Goal: Find specific page/section: Find specific page/section

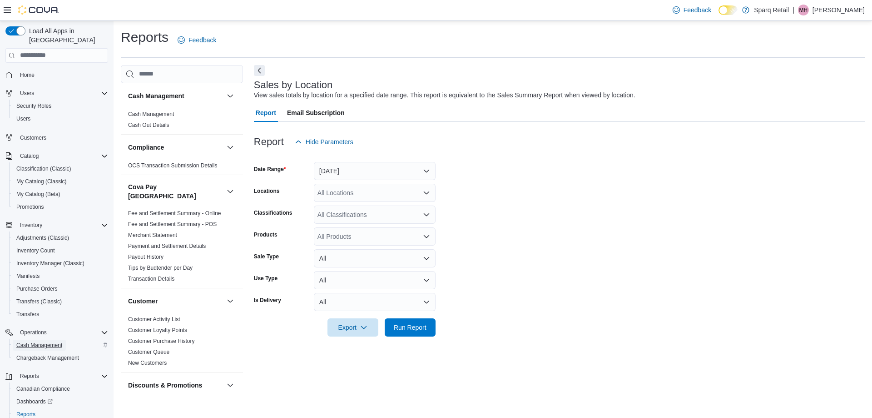
click at [48, 341] on span "Cash Management" at bounding box center [39, 344] width 46 height 7
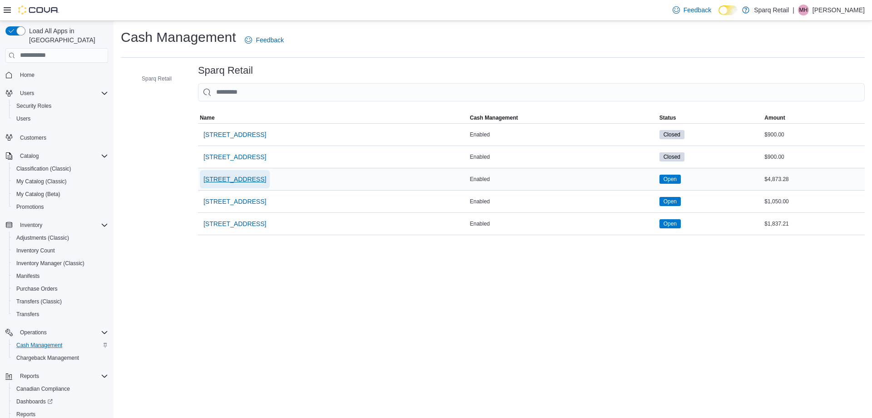
click at [245, 180] on span "[STREET_ADDRESS]" at bounding box center [235, 178] width 63 height 9
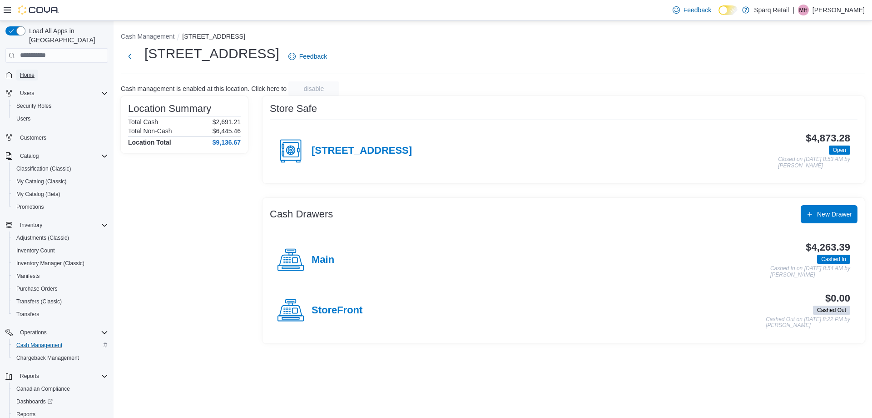
click at [32, 71] on span "Home" at bounding box center [27, 74] width 15 height 7
